Goal: Transaction & Acquisition: Obtain resource

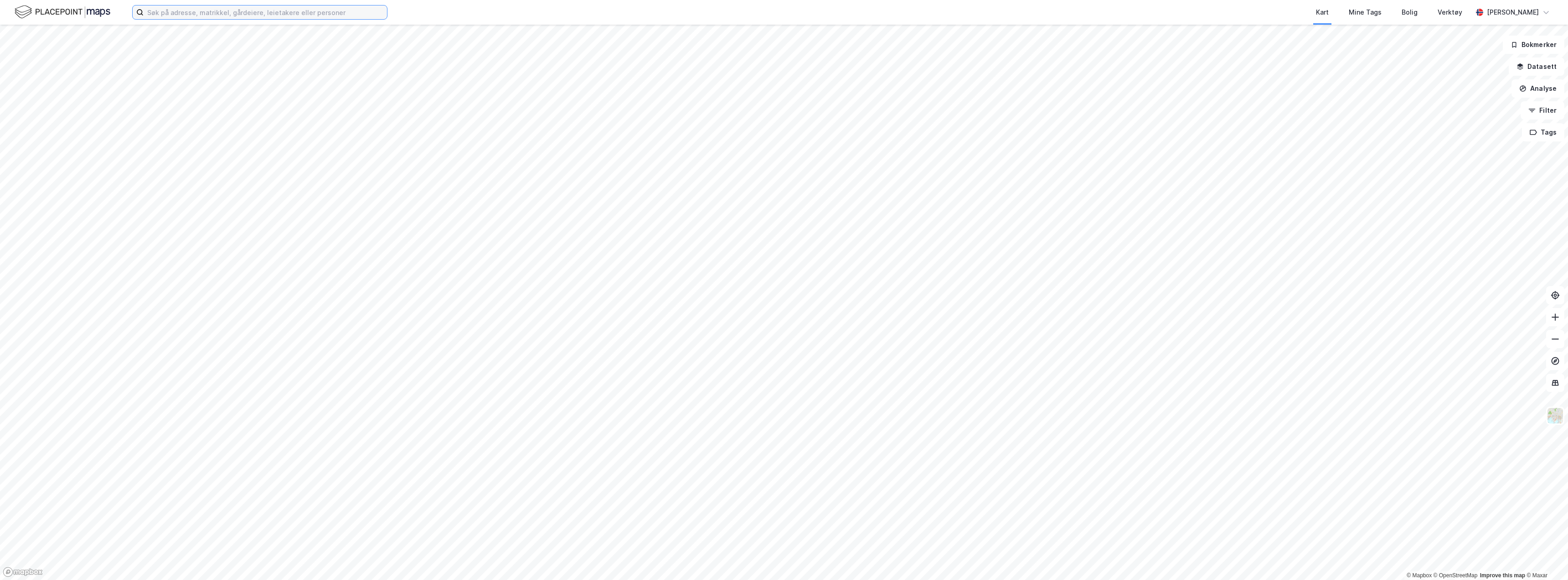
click at [255, 13] on input at bounding box center [266, 13] width 244 height 13
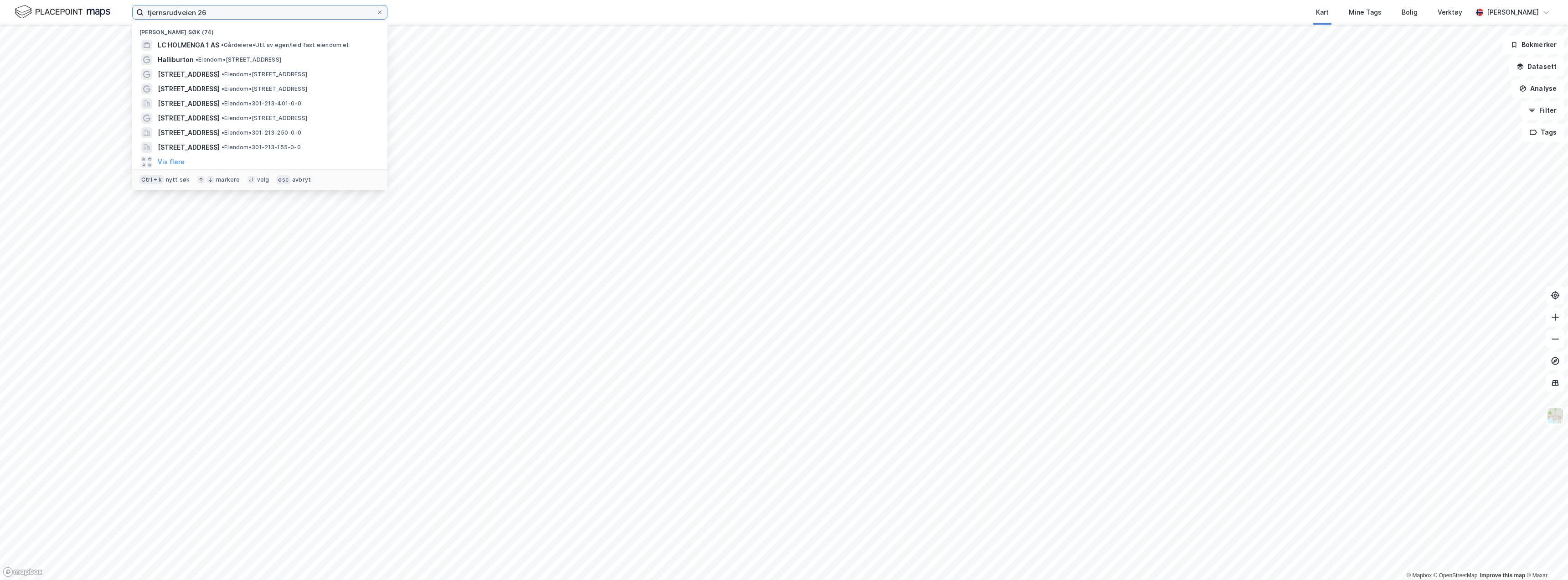
type input "tjernsrudveien 26"
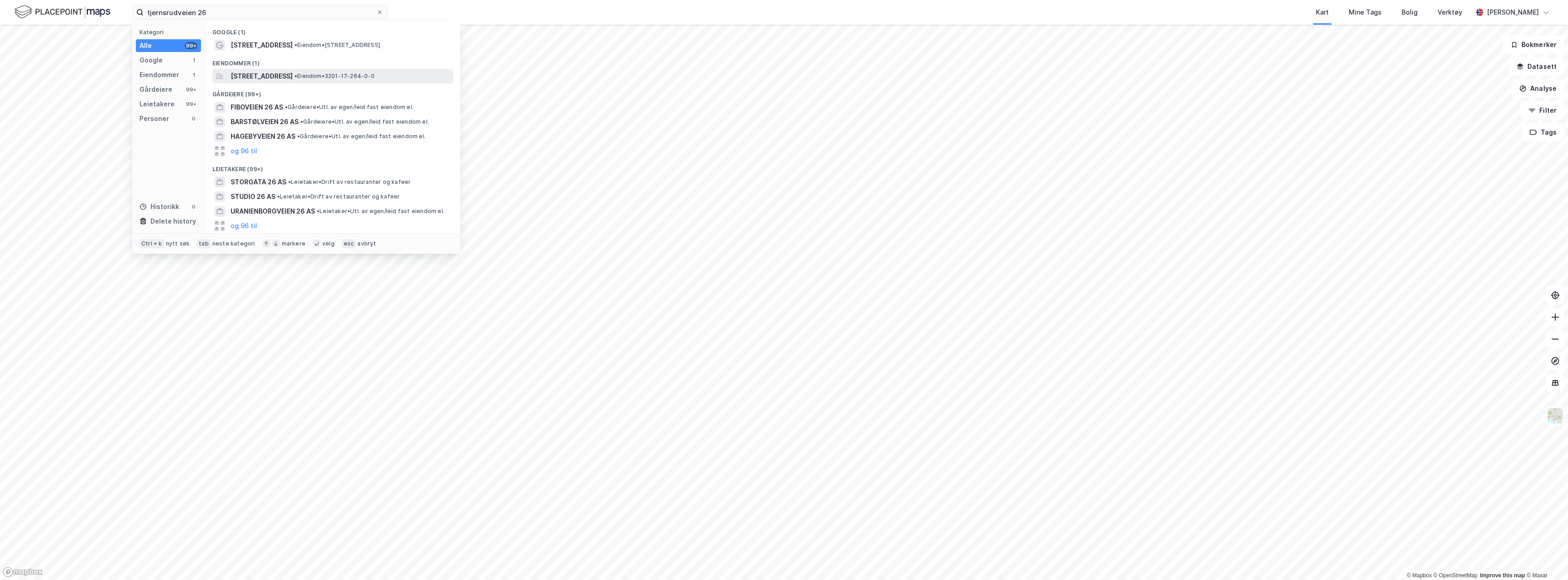
click at [282, 76] on span "[STREET_ADDRESS]" at bounding box center [262, 76] width 62 height 11
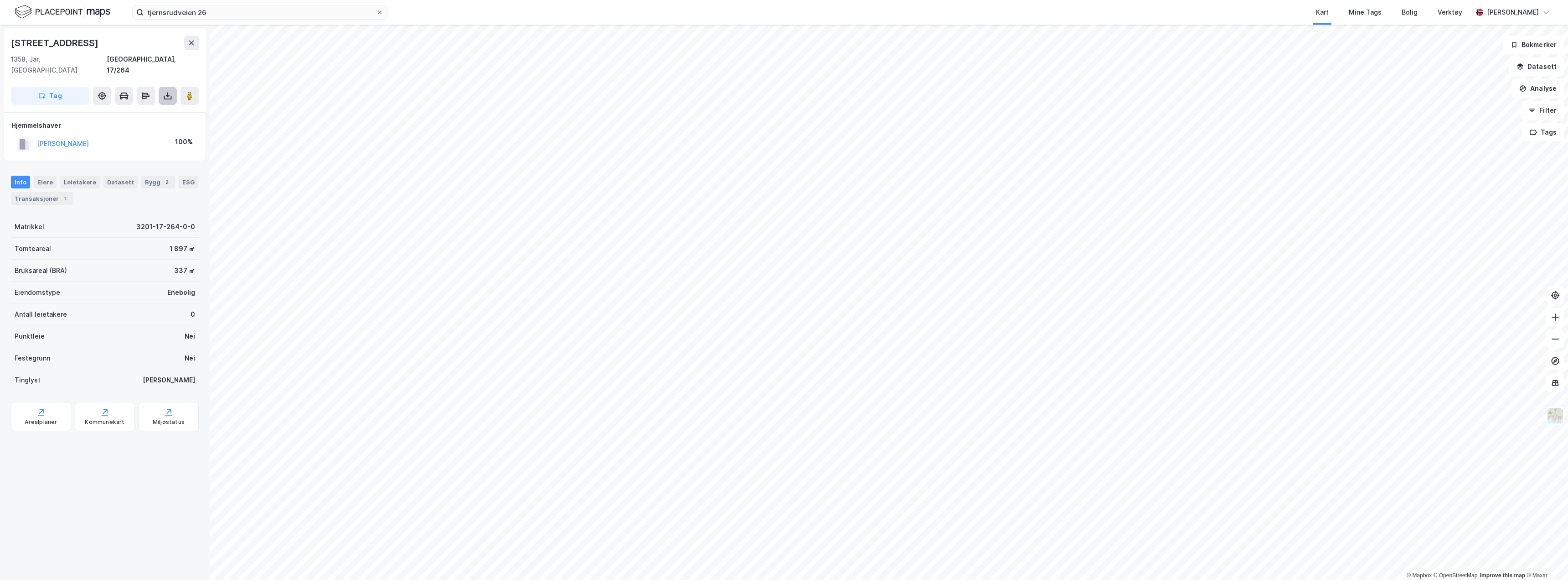
click at [169, 92] on icon at bounding box center [167, 96] width 9 height 9
click at [143, 125] on div "Last ned matrikkelrapport" at bounding box center [134, 129] width 76 height 8
